Goal: Find specific page/section: Find specific page/section

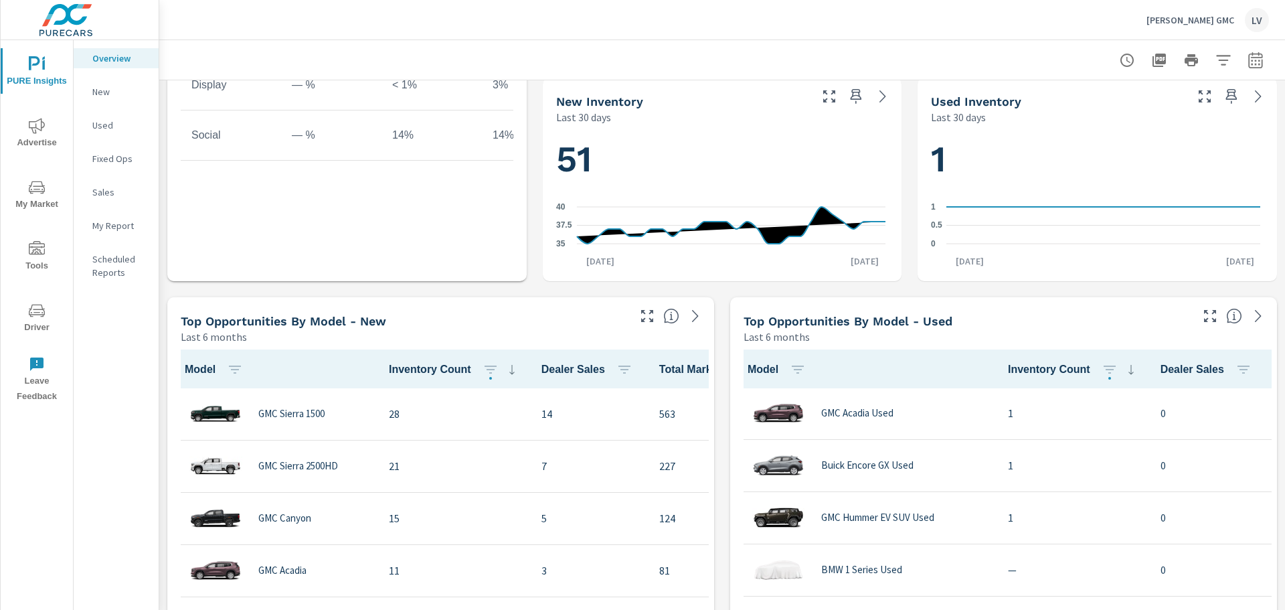
scroll to position [803, 0]
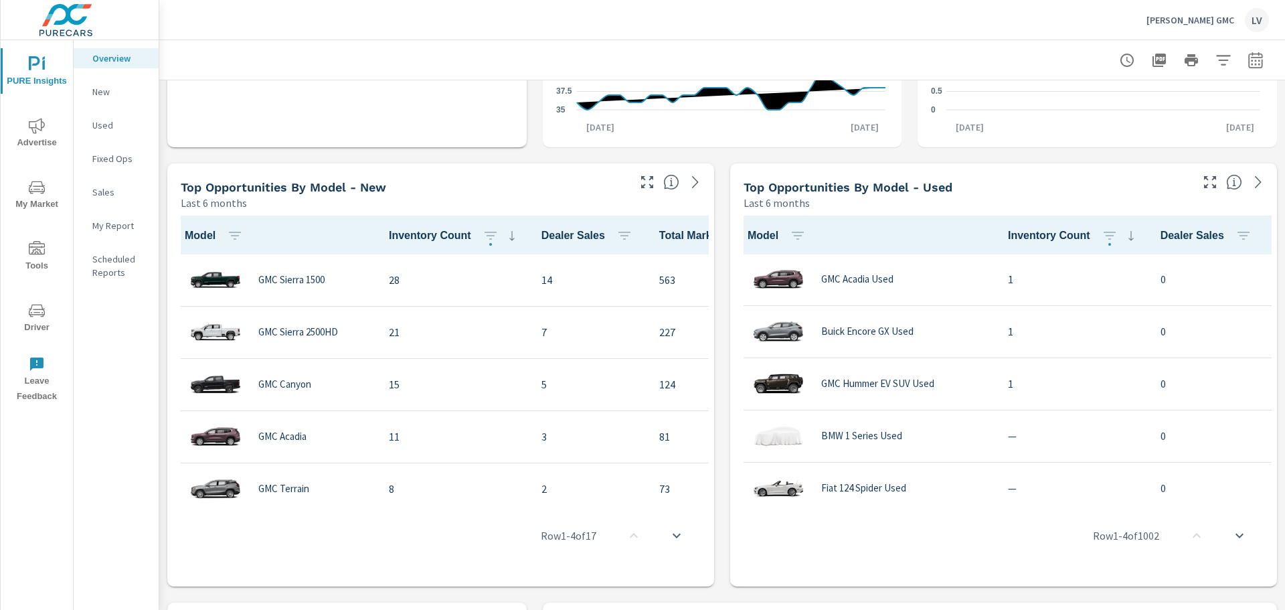
drag, startPoint x: 476, startPoint y: 497, endPoint x: 502, endPoint y: 495, distance: 25.5
click at [502, 495] on div "Row 1 - 4 of 17" at bounding box center [441, 535] width 536 height 80
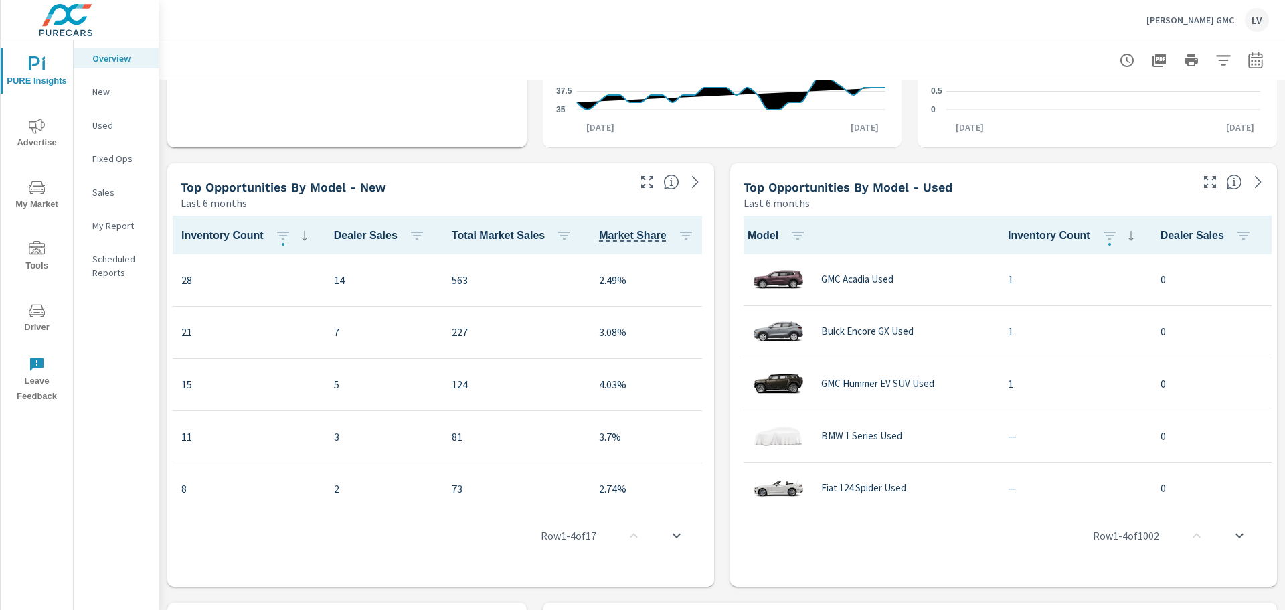
scroll to position [0, 0]
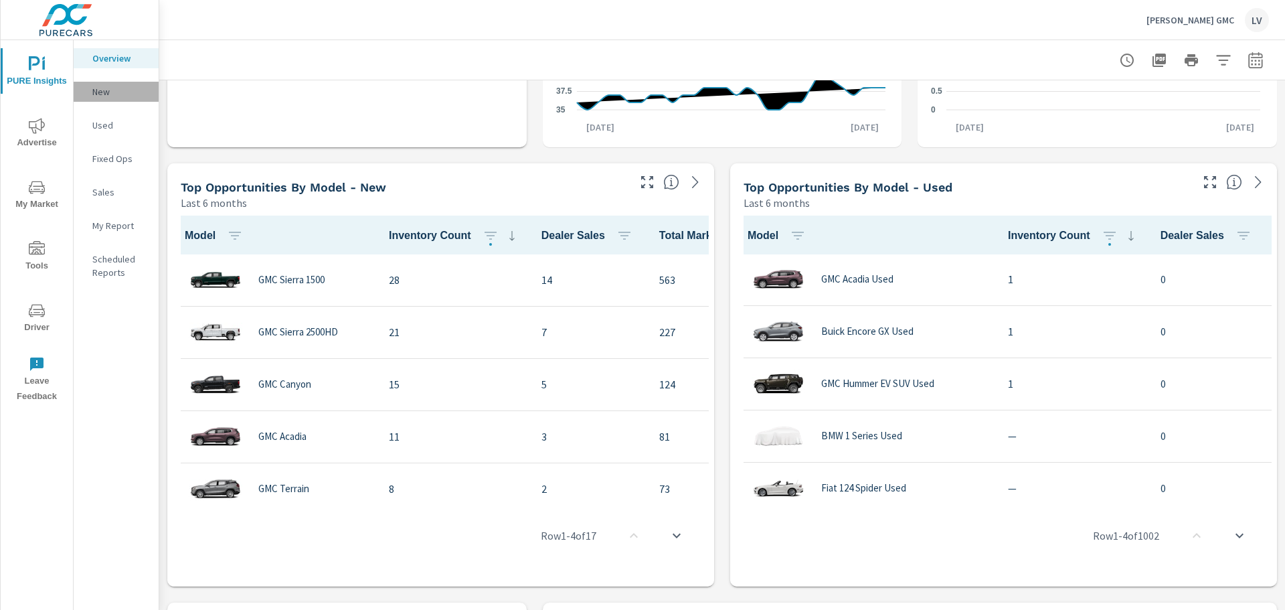
click at [107, 97] on p "New" at bounding box center [120, 91] width 56 height 13
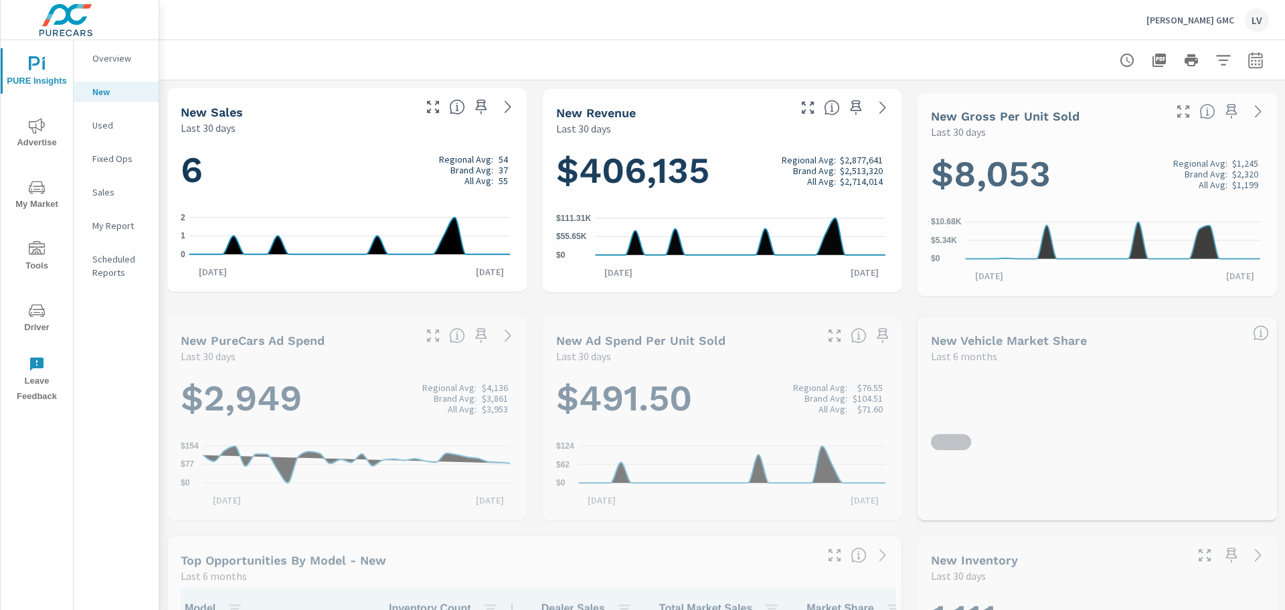
scroll to position [1, 0]
